Goal: Transaction & Acquisition: Purchase product/service

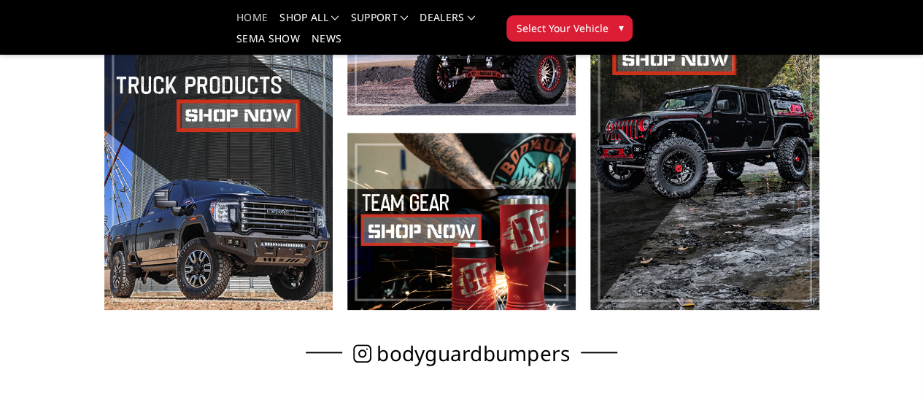
scroll to position [584, 0]
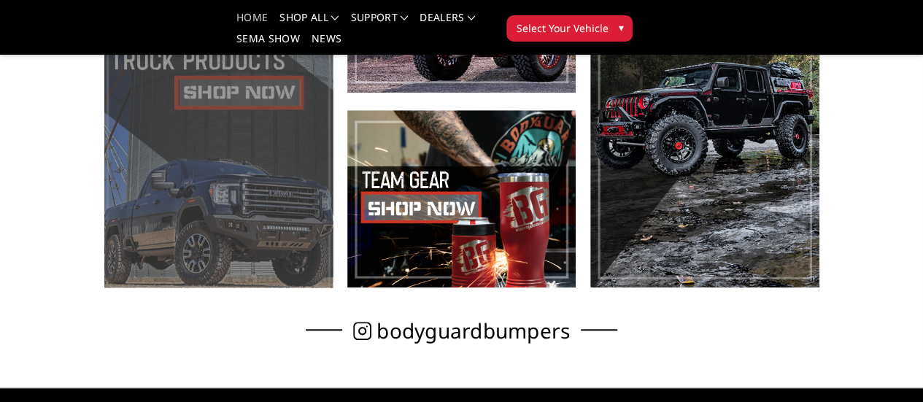
click at [174, 168] on span at bounding box center [218, 101] width 228 height 372
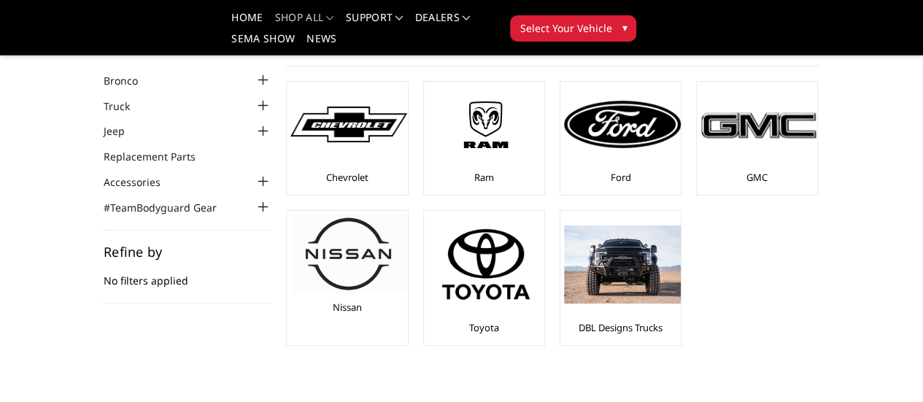
scroll to position [73, 0]
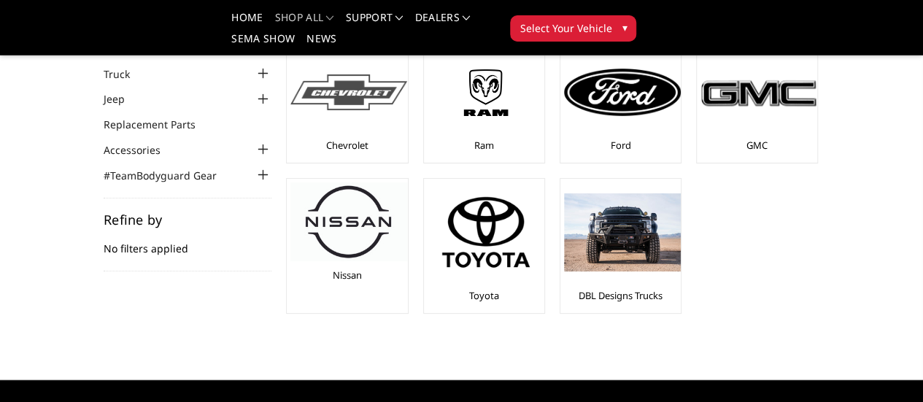
click at [290, 109] on img at bounding box center [348, 92] width 117 height 36
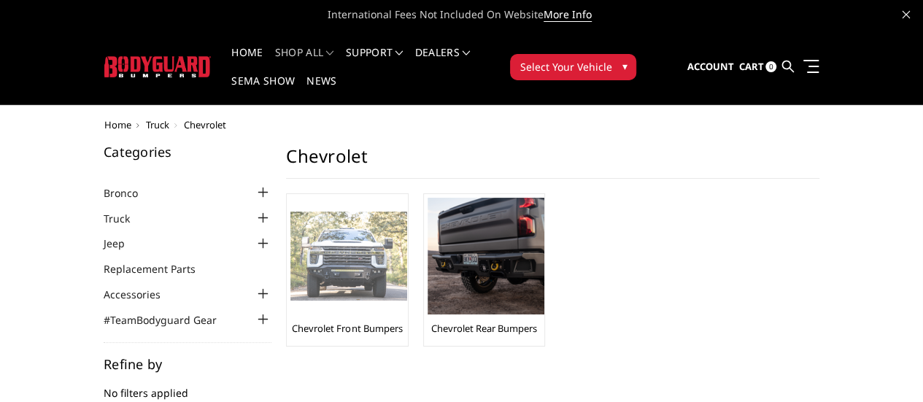
click at [290, 247] on img at bounding box center [348, 257] width 117 height 90
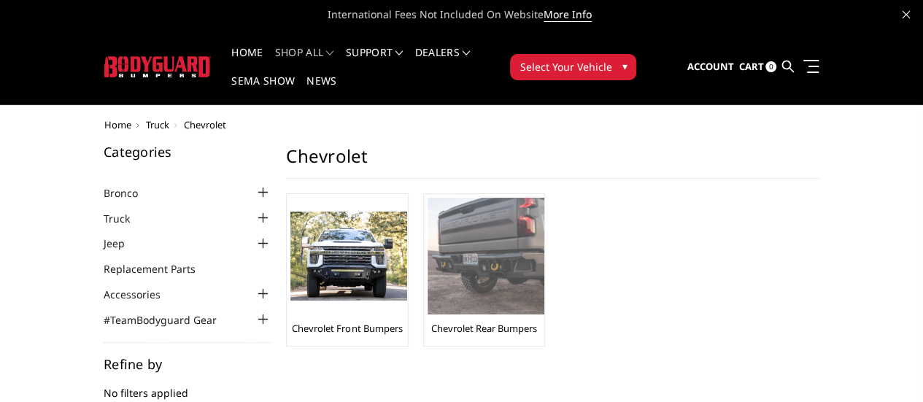
click at [444, 255] on img at bounding box center [485, 256] width 117 height 117
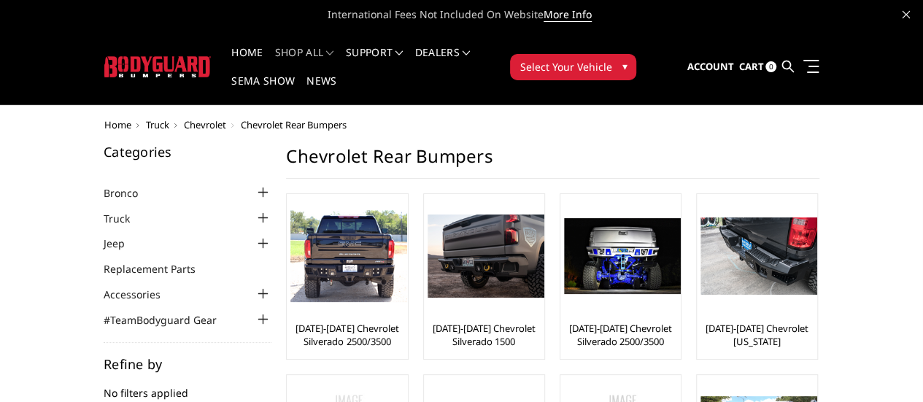
scroll to position [73, 0]
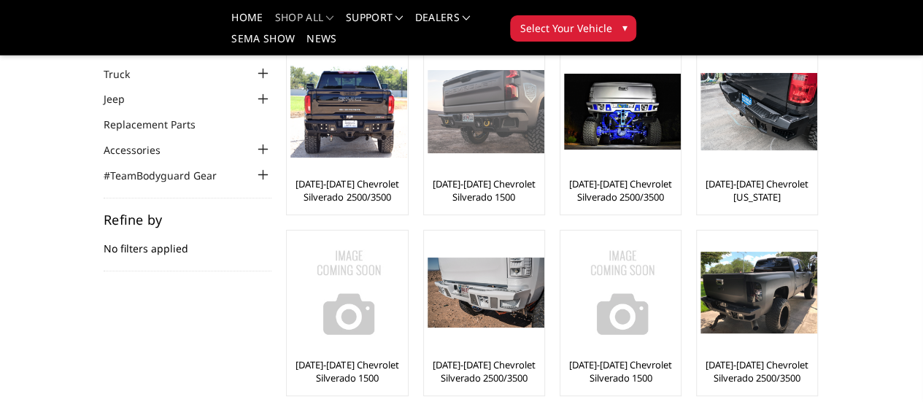
click at [427, 131] on img at bounding box center [485, 111] width 117 height 83
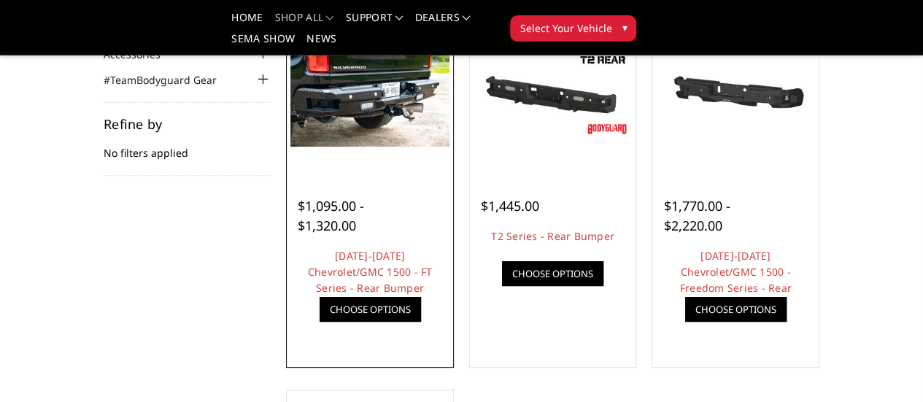
scroll to position [146, 0]
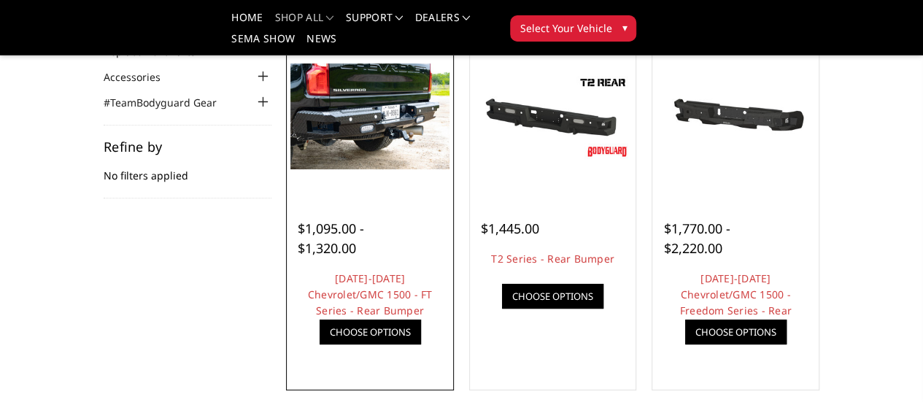
click at [0, 0] on img at bounding box center [0, 0] width 0 height 0
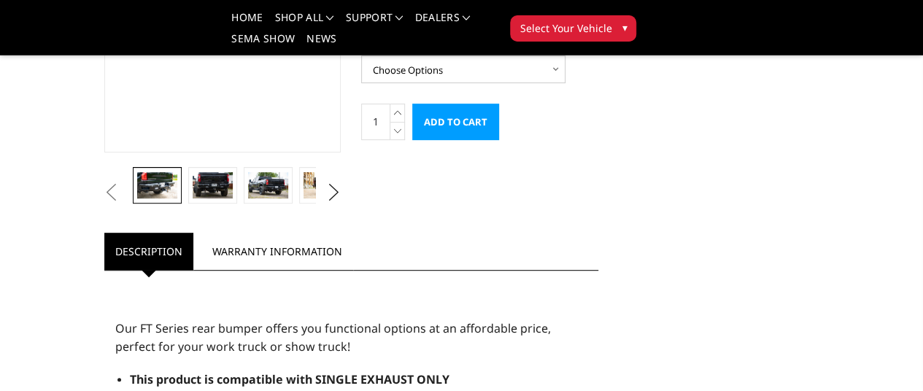
scroll to position [292, 0]
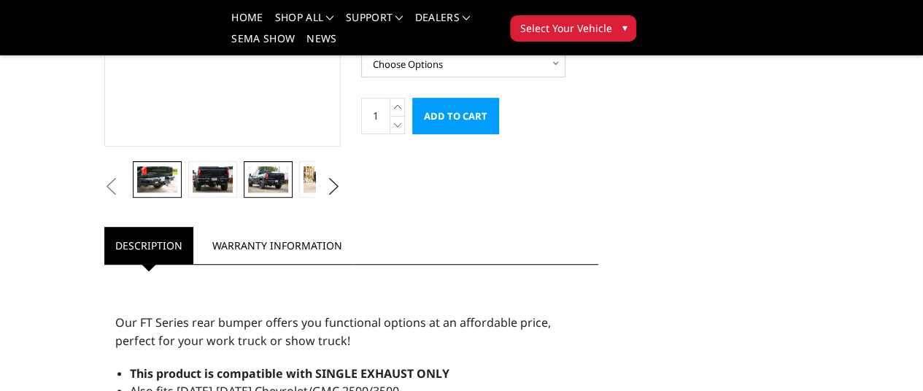
click at [248, 193] on img at bounding box center [267, 179] width 39 height 26
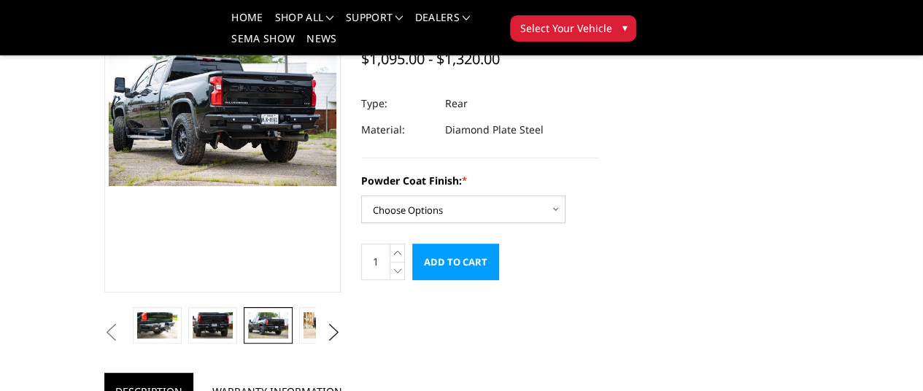
scroll to position [73, 0]
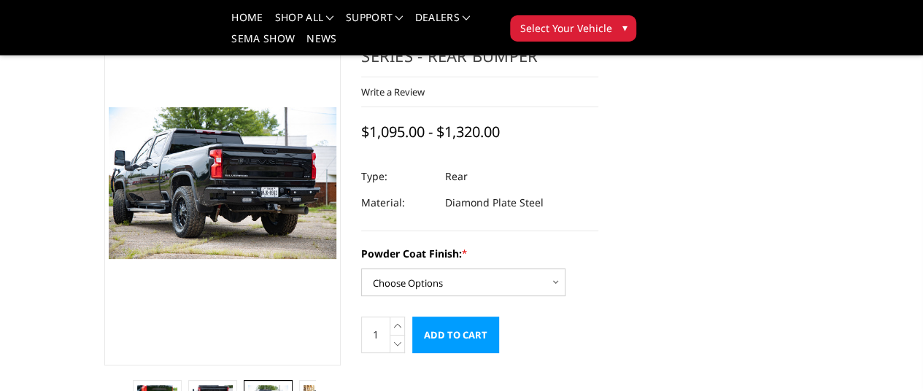
click at [598, 260] on div "Powder Coat Finish: * Choose Options Bare Metal Gloss Black Powder Coat Texture…" at bounding box center [479, 271] width 237 height 50
click at [536, 268] on select "Choose Options Bare Metal Gloss Black Powder Coat Textured Black Powder Coat" at bounding box center [463, 282] width 204 height 28
click at [598, 268] on div "Powder Coat Finish: * Choose Options Bare Metal Gloss Black Powder Coat Texture…" at bounding box center [479, 271] width 237 height 50
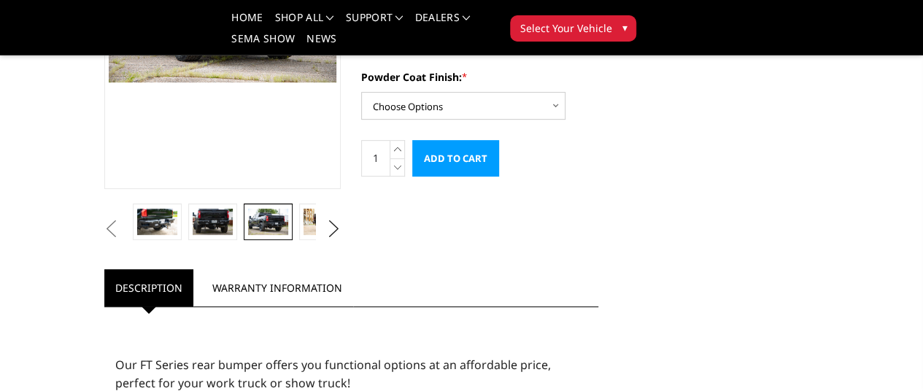
scroll to position [292, 0]
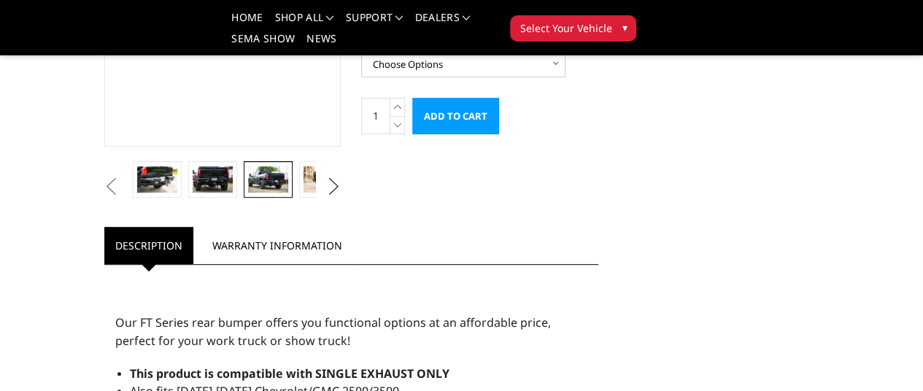
click at [330, 198] on button "Next" at bounding box center [333, 187] width 22 height 22
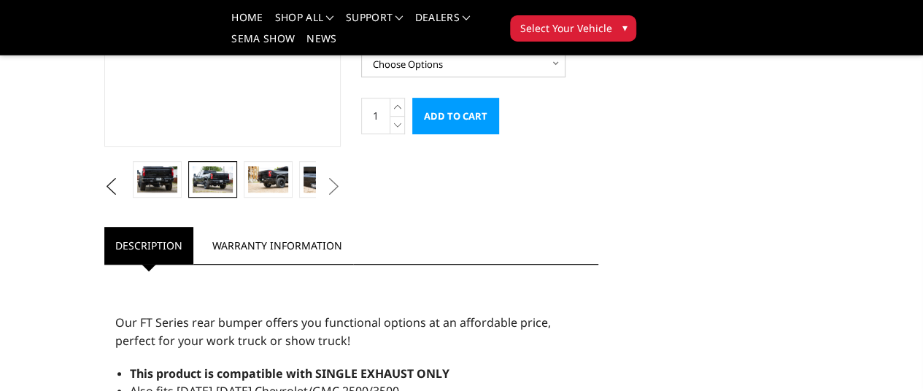
click at [330, 198] on button "Next" at bounding box center [333, 187] width 22 height 22
click at [359, 193] on img at bounding box center [378, 179] width 39 height 26
click at [299, 198] on link at bounding box center [323, 179] width 48 height 36
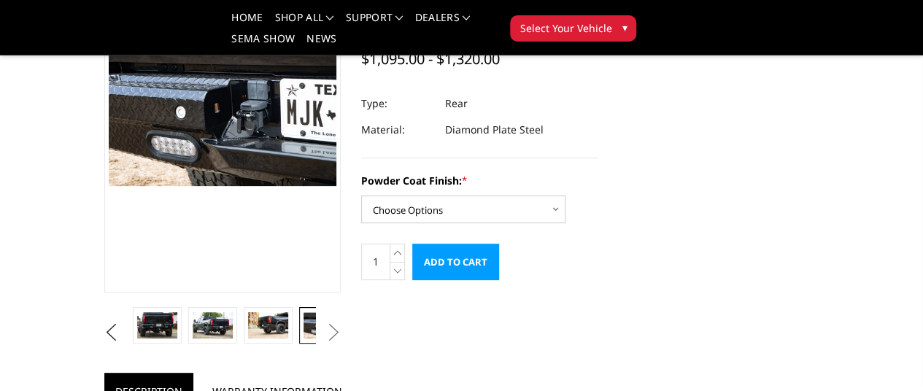
scroll to position [146, 0]
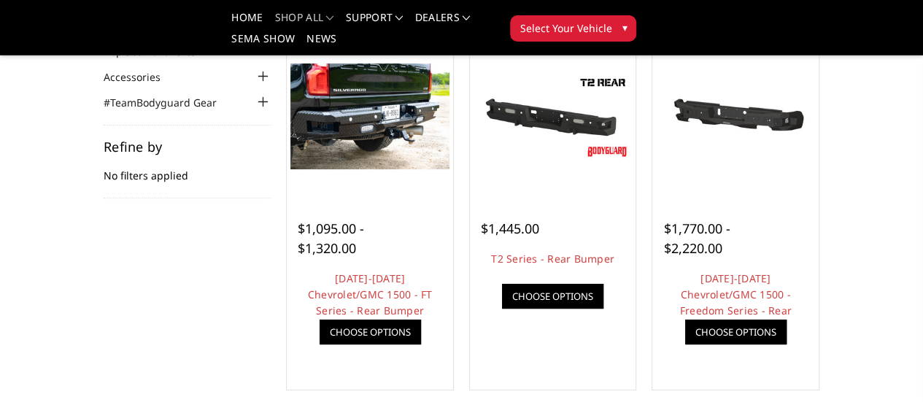
scroll to position [73, 0]
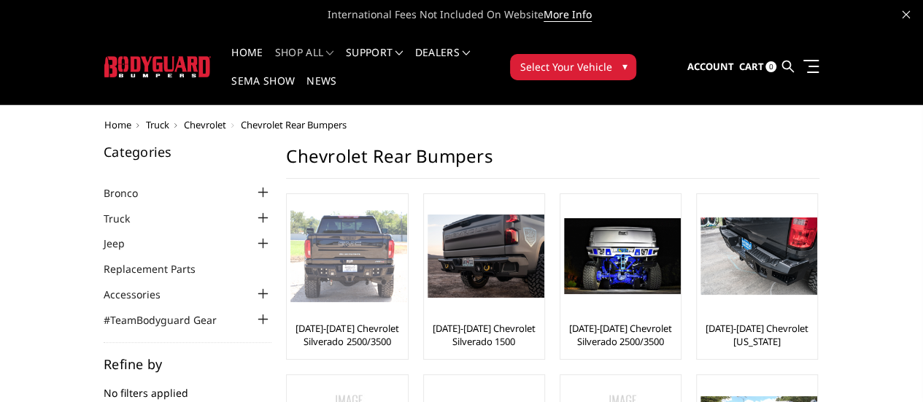
click at [290, 223] on img at bounding box center [348, 256] width 117 height 92
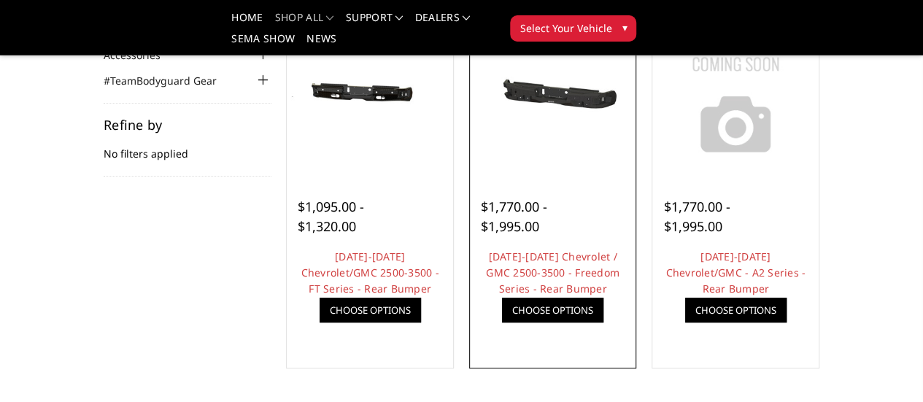
scroll to position [146, 0]
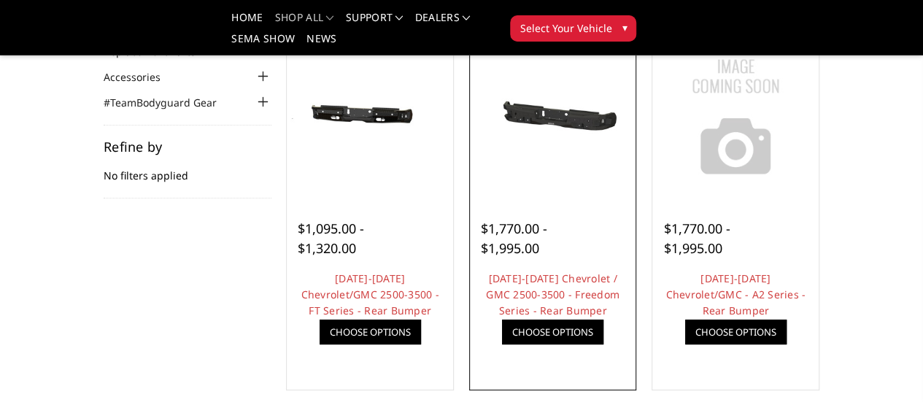
click at [0, 0] on img at bounding box center [0, 0] width 0 height 0
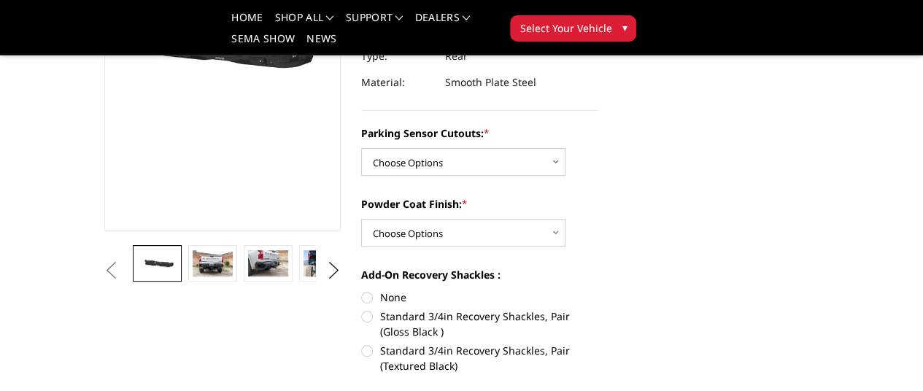
scroll to position [292, 0]
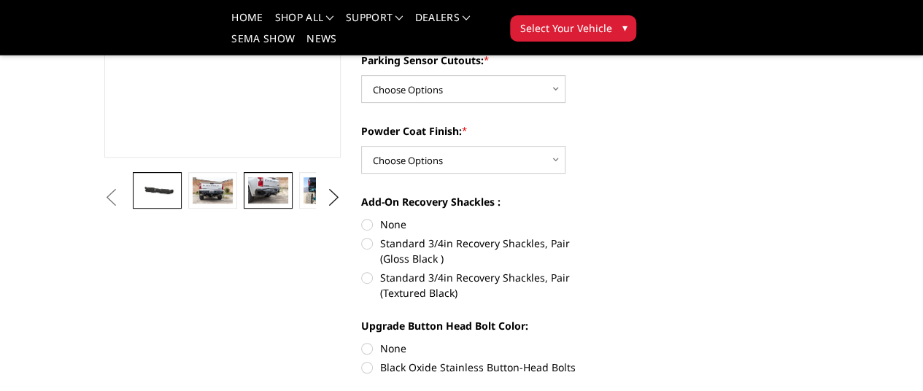
click at [248, 204] on img at bounding box center [267, 190] width 39 height 26
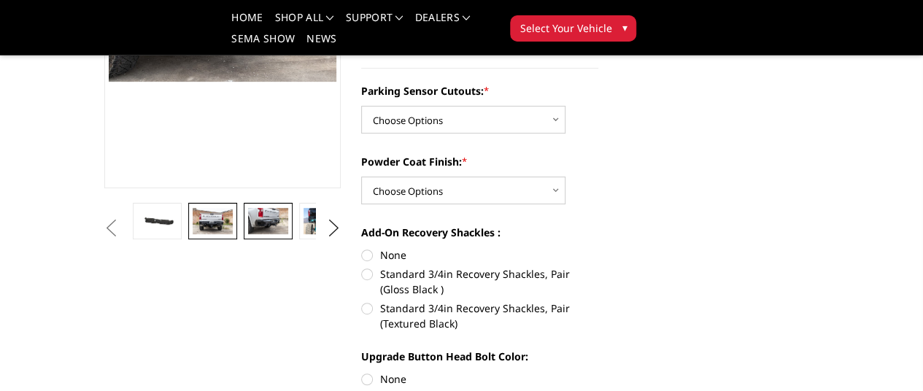
click at [193, 234] on img at bounding box center [212, 221] width 39 height 26
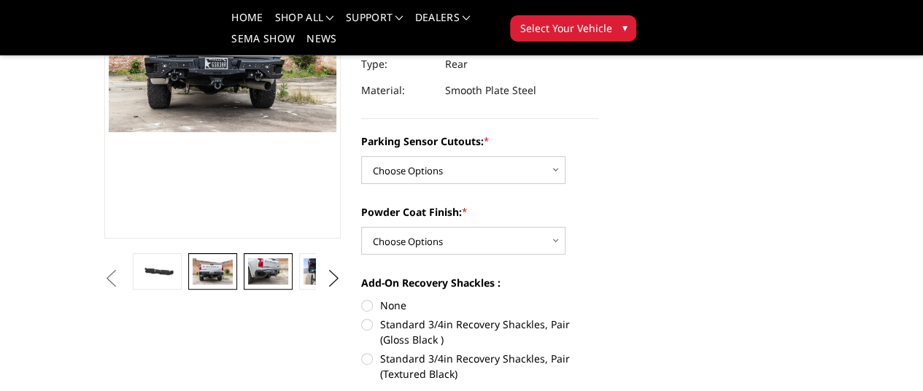
scroll to position [188, 0]
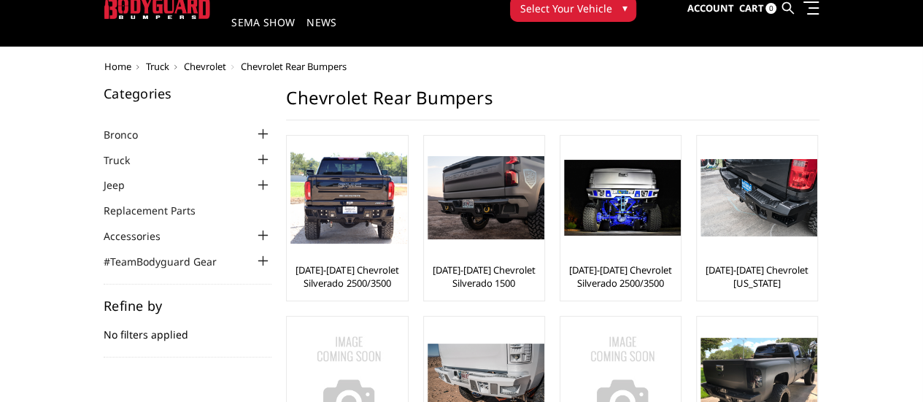
scroll to position [73, 0]
